Goal: Information Seeking & Learning: Learn about a topic

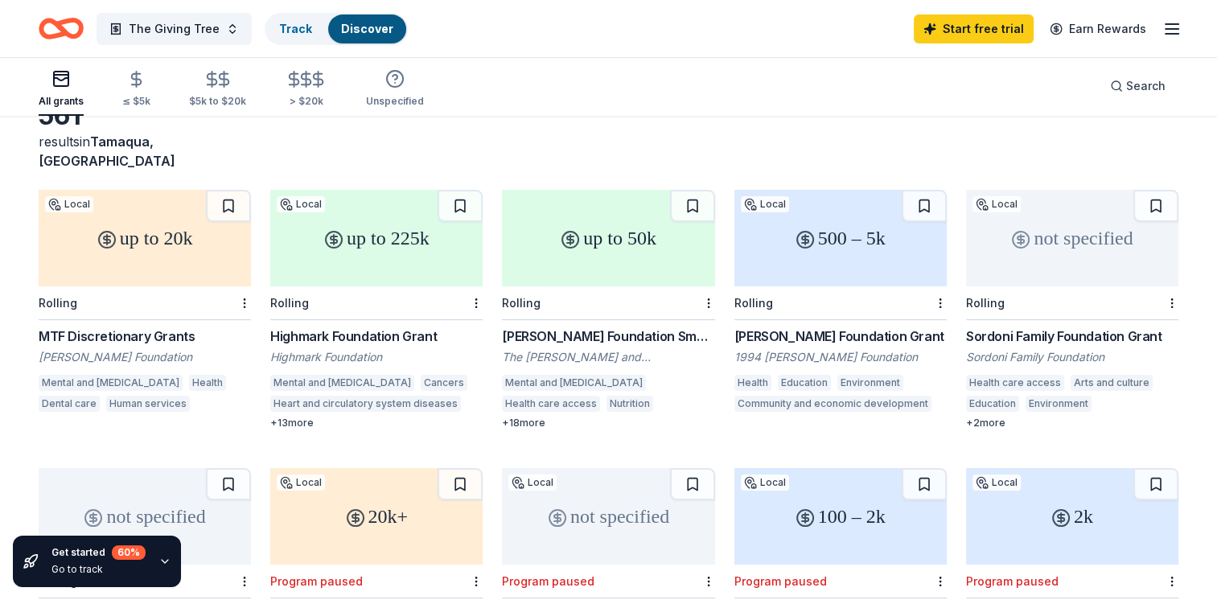
scroll to position [100, 0]
click at [284, 415] on div "+ 13 more" at bounding box center [376, 421] width 212 height 13
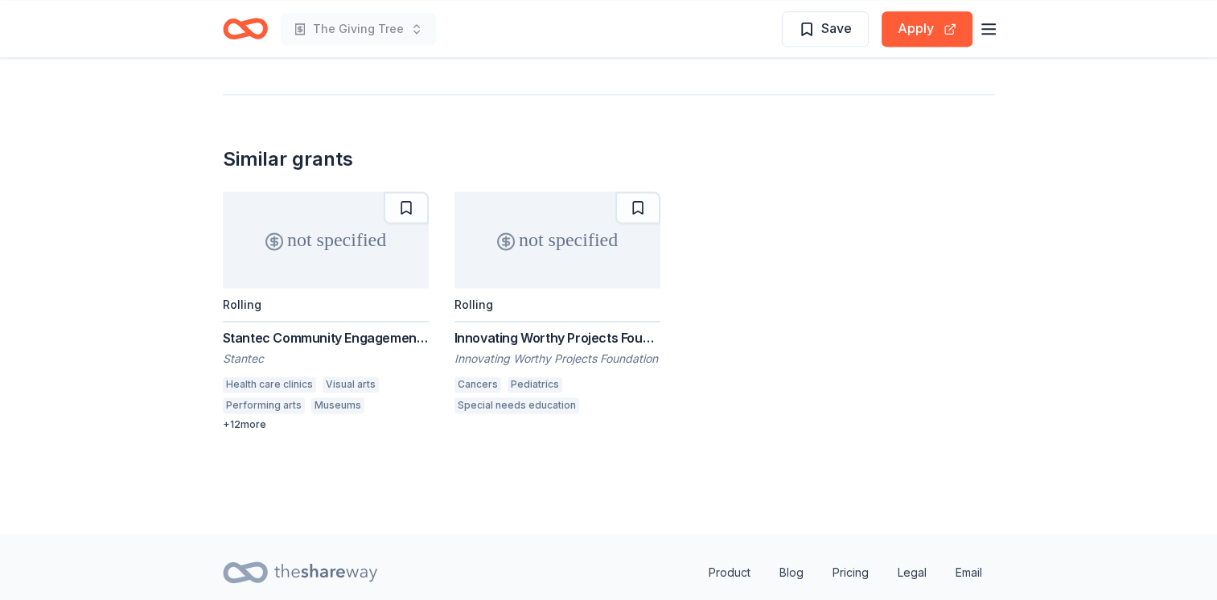
scroll to position [2268, 0]
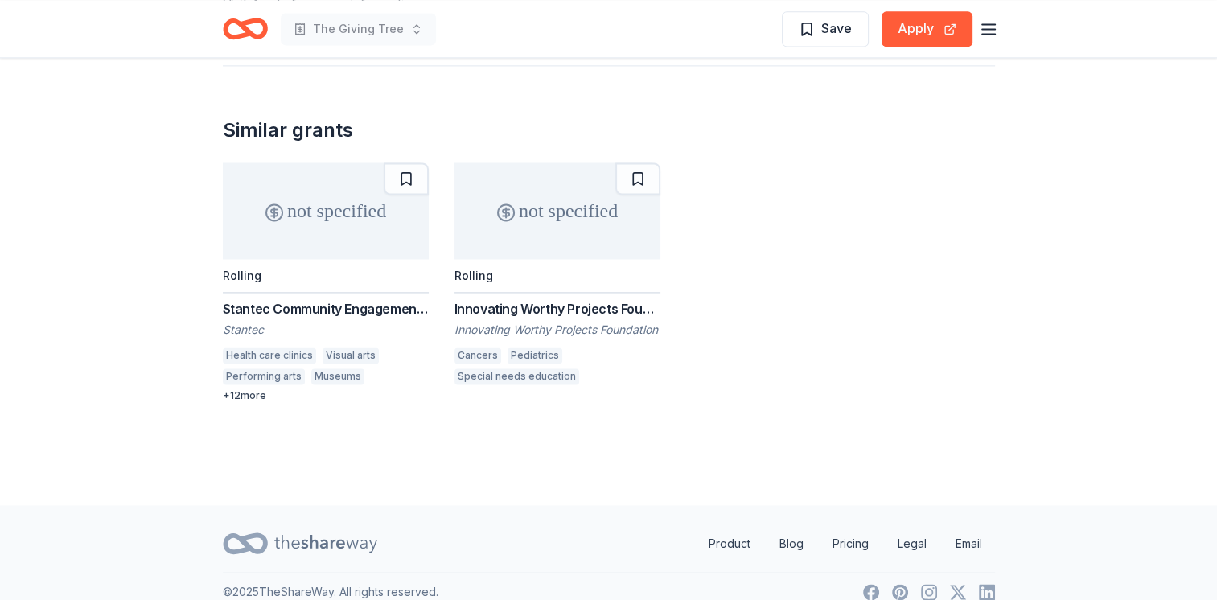
click at [341, 209] on div "not specified" at bounding box center [326, 210] width 206 height 96
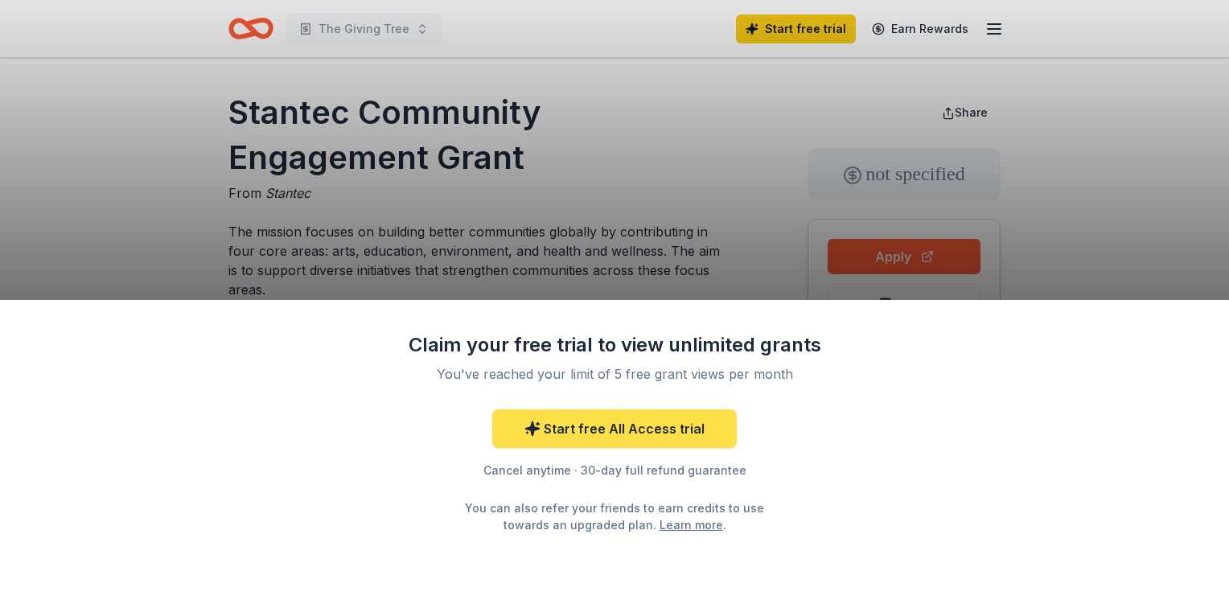
click at [616, 425] on link "Start free All Access trial" at bounding box center [614, 428] width 244 height 39
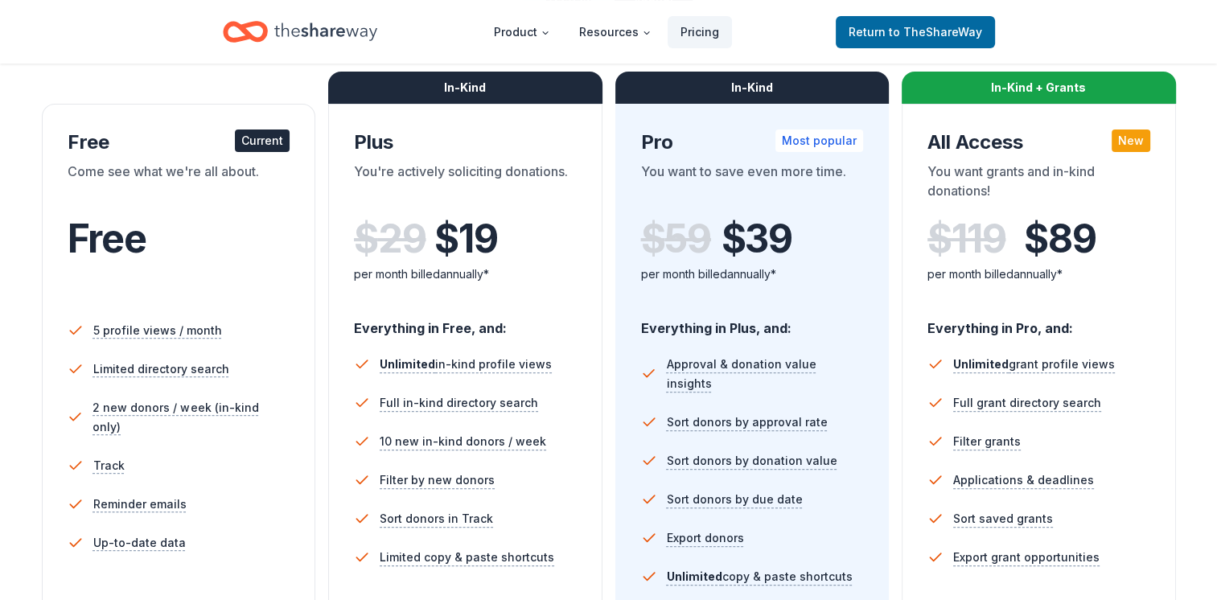
scroll to position [250, 0]
